Goal: Information Seeking & Learning: Learn about a topic

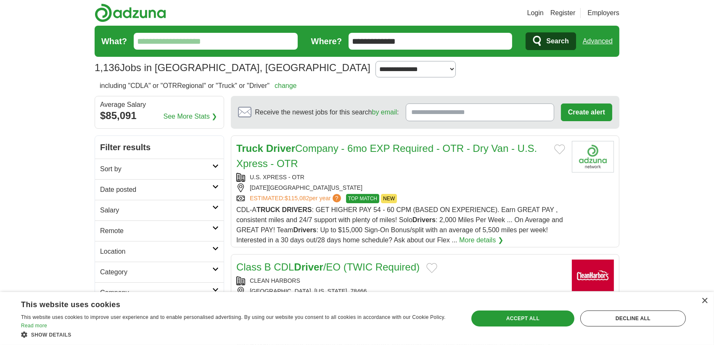
scroll to position [153, 0]
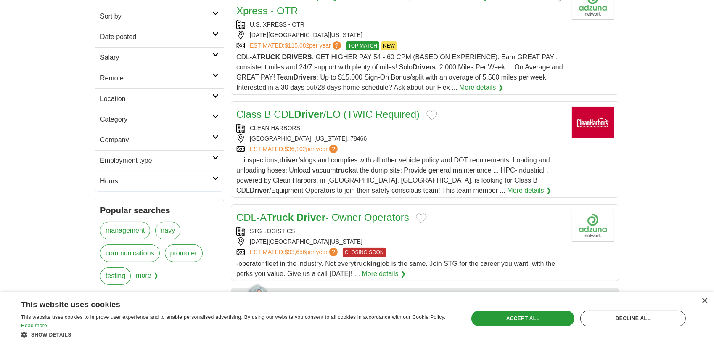
click at [341, 50] on span "?" at bounding box center [337, 45] width 8 height 8
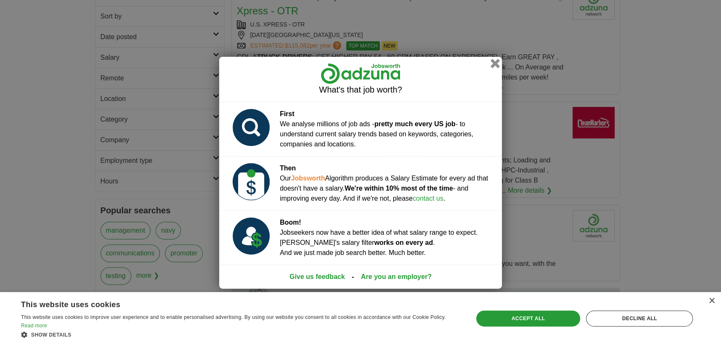
click at [500, 58] on button "button" at bounding box center [494, 62] width 9 height 9
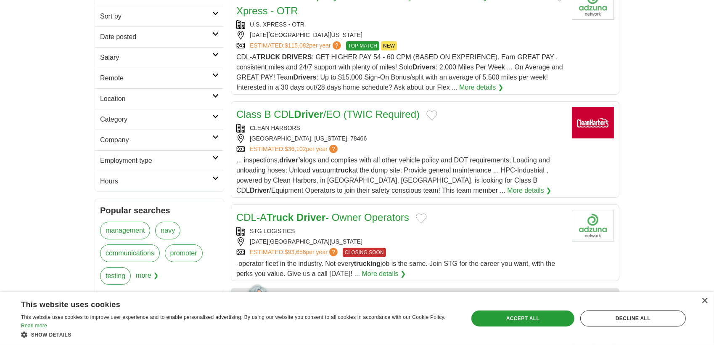
click at [459, 93] on link "More details ❯" at bounding box center [481, 87] width 44 height 10
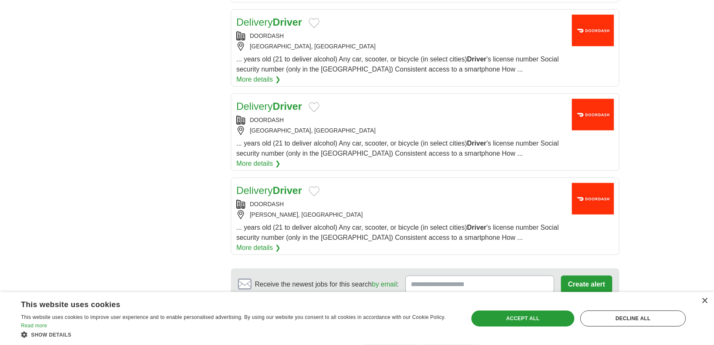
scroll to position [1070, 0]
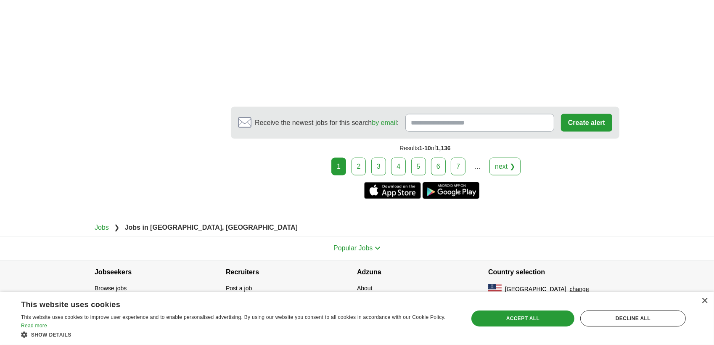
scroll to position [1976, 0]
click at [352, 175] on link "2" at bounding box center [359, 167] width 15 height 18
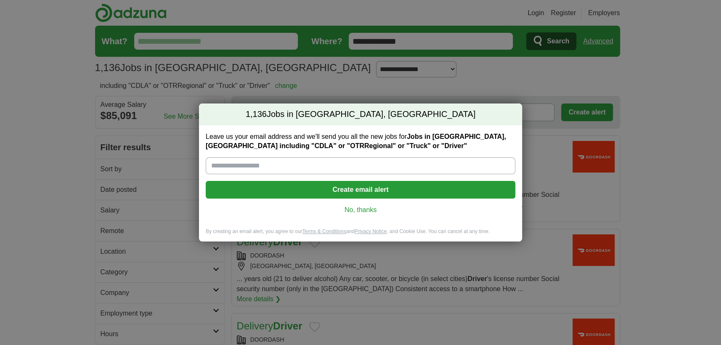
click at [373, 214] on link "No, thanks" at bounding box center [360, 209] width 296 height 9
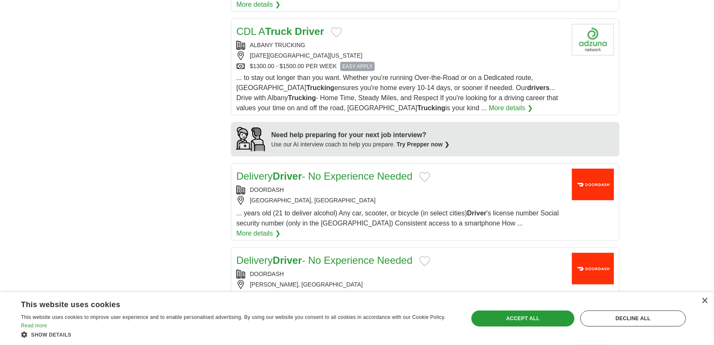
scroll to position [765, 0]
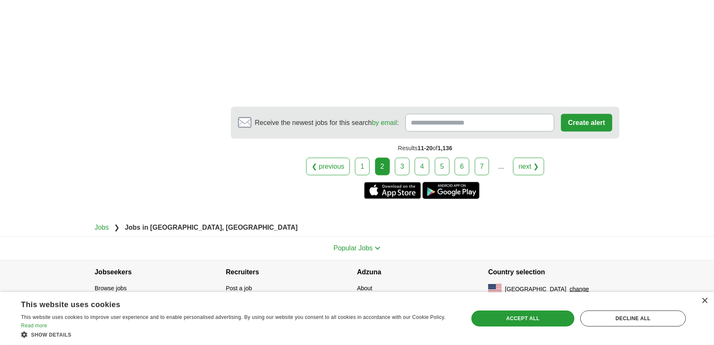
scroll to position [1835, 0]
click at [395, 175] on link "3" at bounding box center [402, 167] width 15 height 18
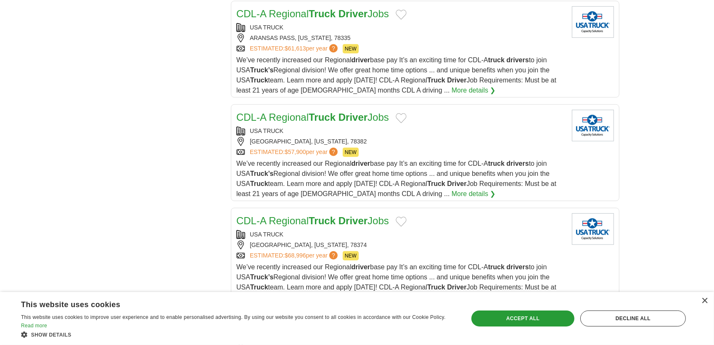
scroll to position [765, 0]
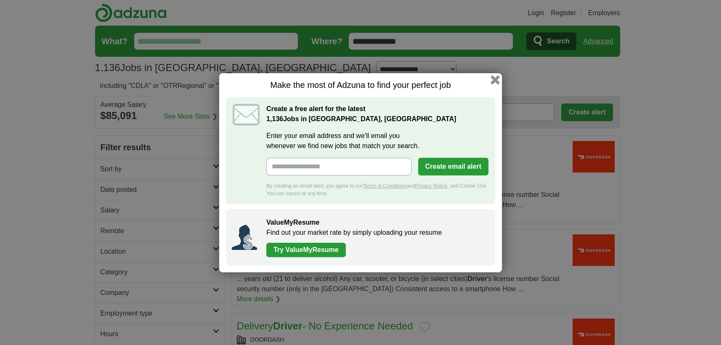
click at [500, 75] on button "button" at bounding box center [494, 79] width 9 height 9
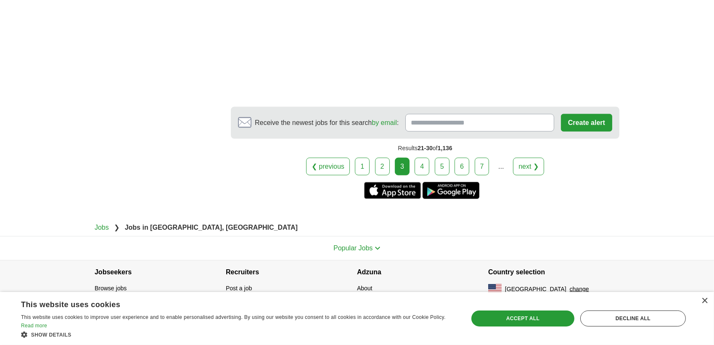
scroll to position [2065, 0]
click at [424, 175] on link "4" at bounding box center [422, 167] width 15 height 18
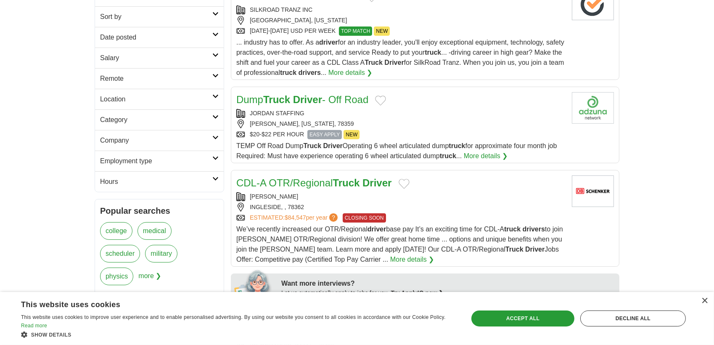
scroll to position [153, 0]
click at [328, 77] on link "More details ❯" at bounding box center [350, 72] width 44 height 10
